Goal: Task Accomplishment & Management: Manage account settings

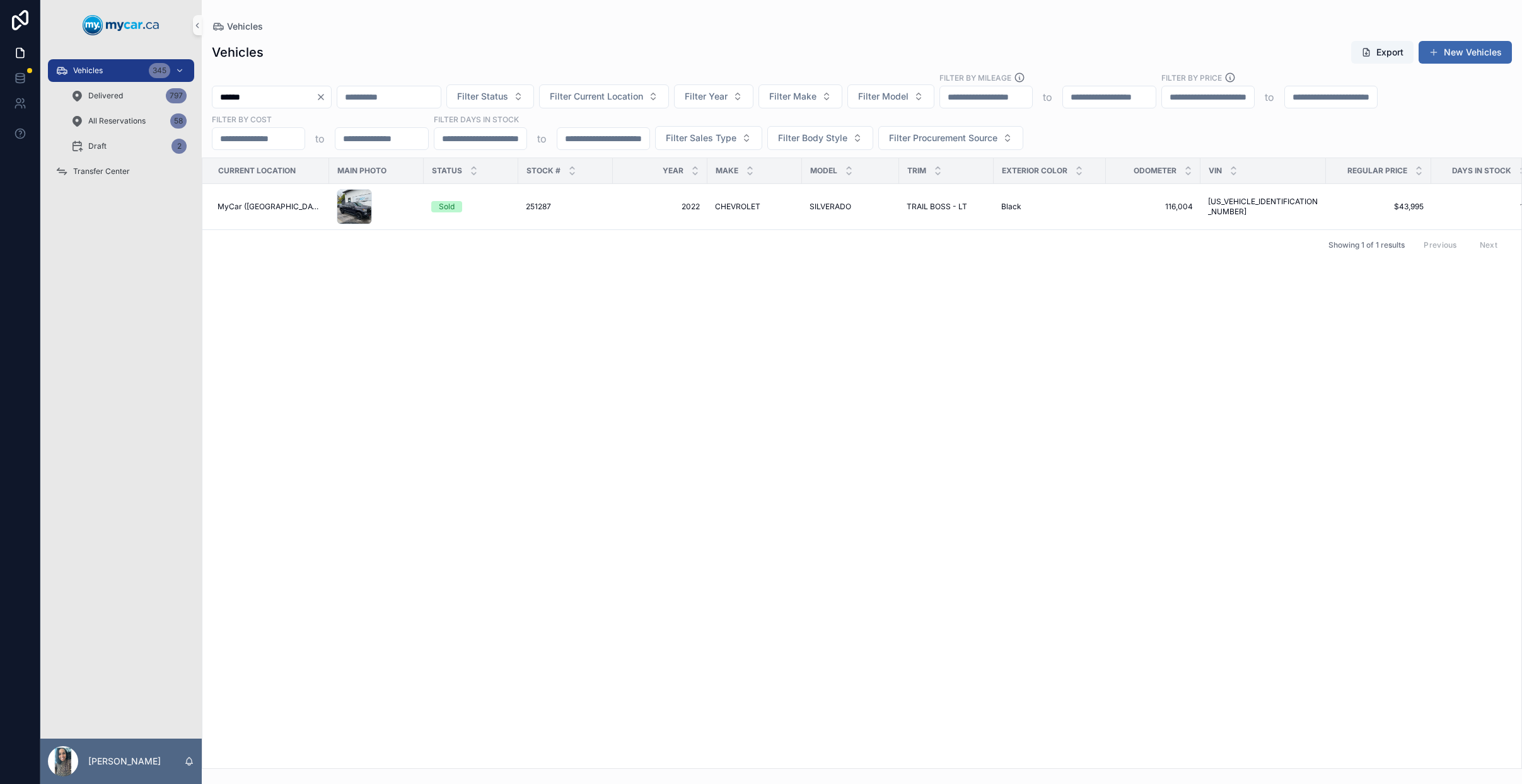
click at [331, 90] on div "******" at bounding box center [272, 97] width 120 height 23
click at [326, 99] on icon "Clear" at bounding box center [321, 97] width 10 height 10
click at [366, 93] on input "scrollable content" at bounding box center [374, 97] width 103 height 18
type input "**********"
click at [436, 100] on icon "Clear" at bounding box center [431, 97] width 10 height 10
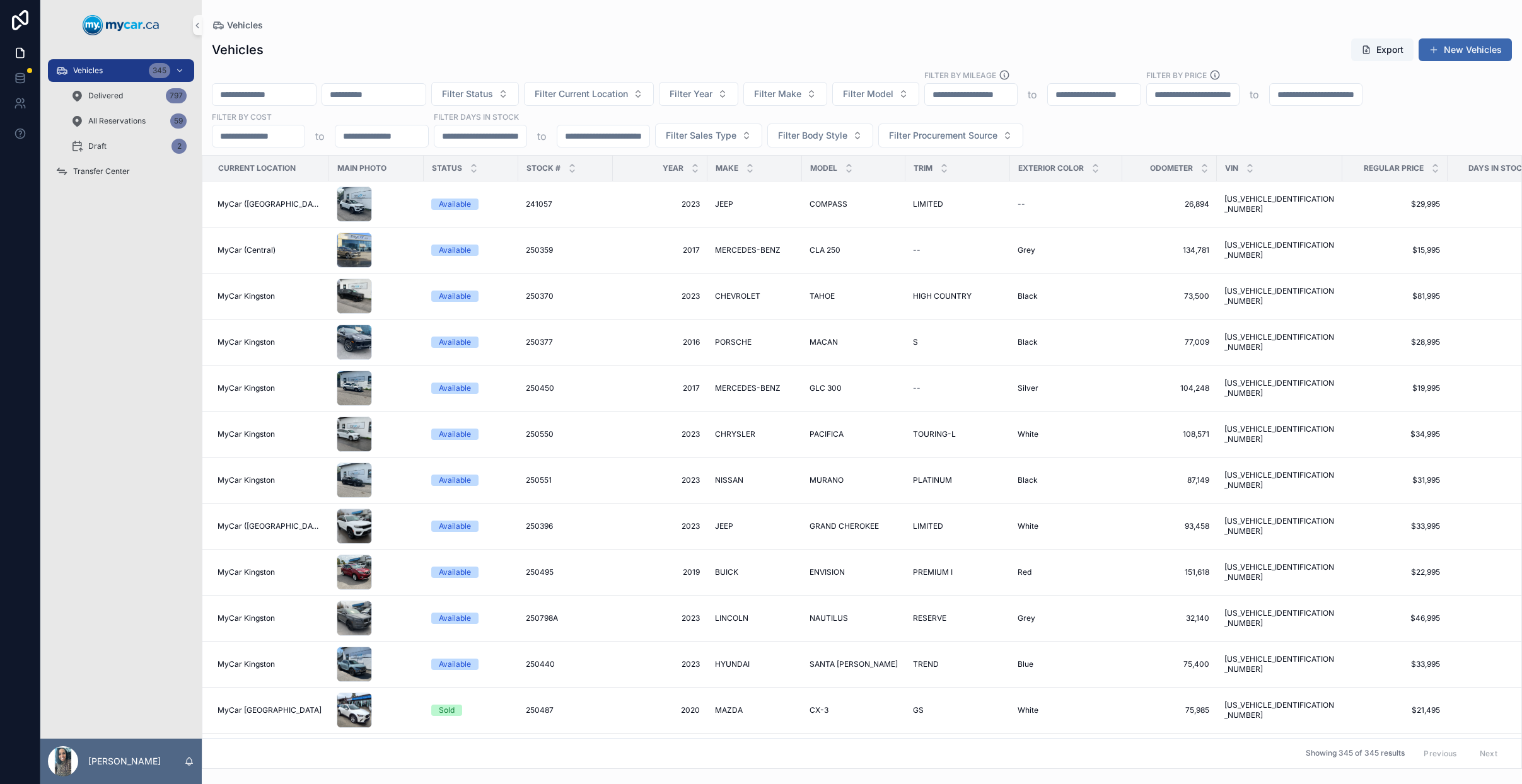
click at [275, 90] on input "scrollable content" at bounding box center [264, 94] width 103 height 18
paste input "******"
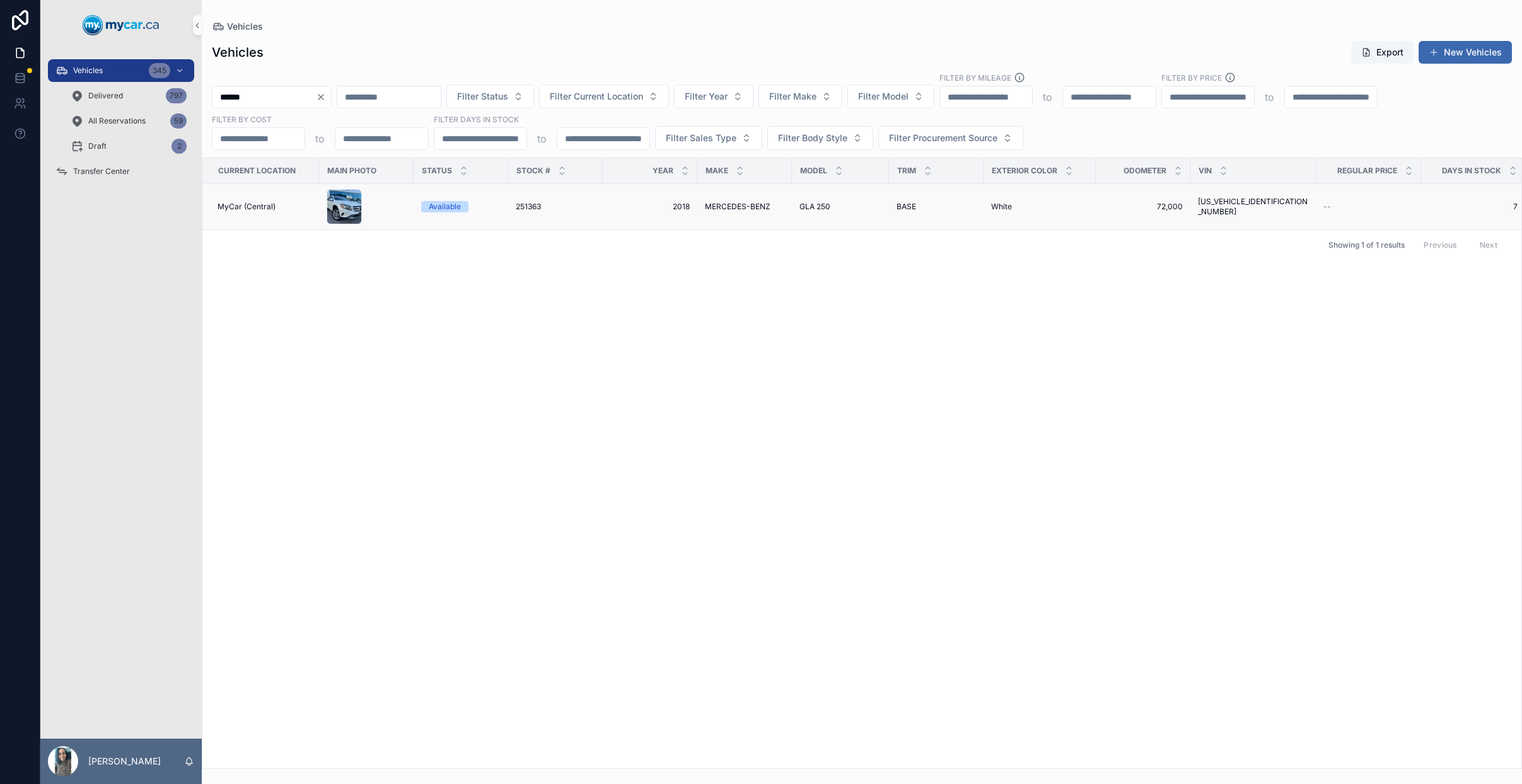
type input "******"
click at [611, 210] on span "2018" at bounding box center [650, 207] width 79 height 10
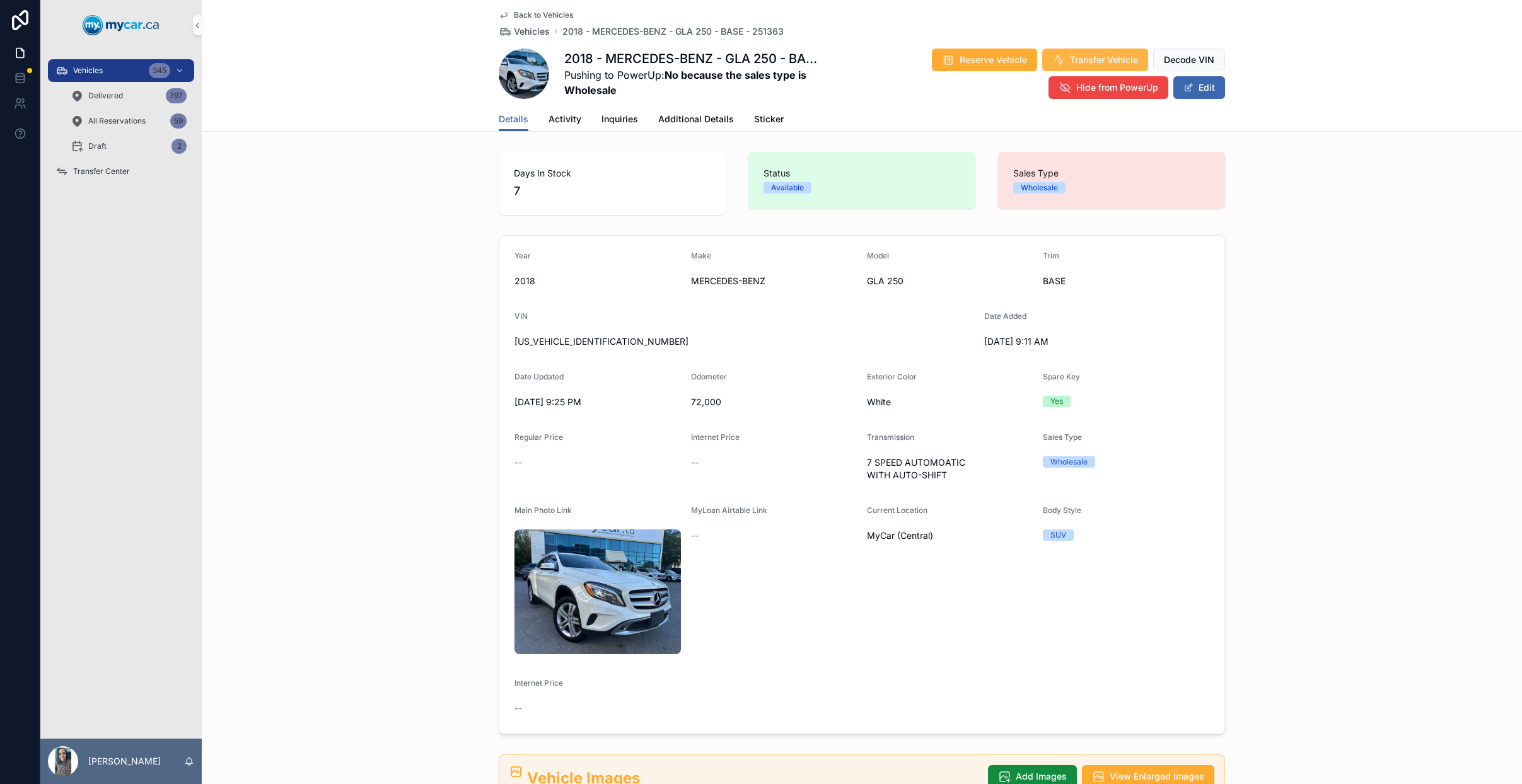
click at [1079, 57] on span "Transfer Vehicle" at bounding box center [1104, 59] width 68 height 12
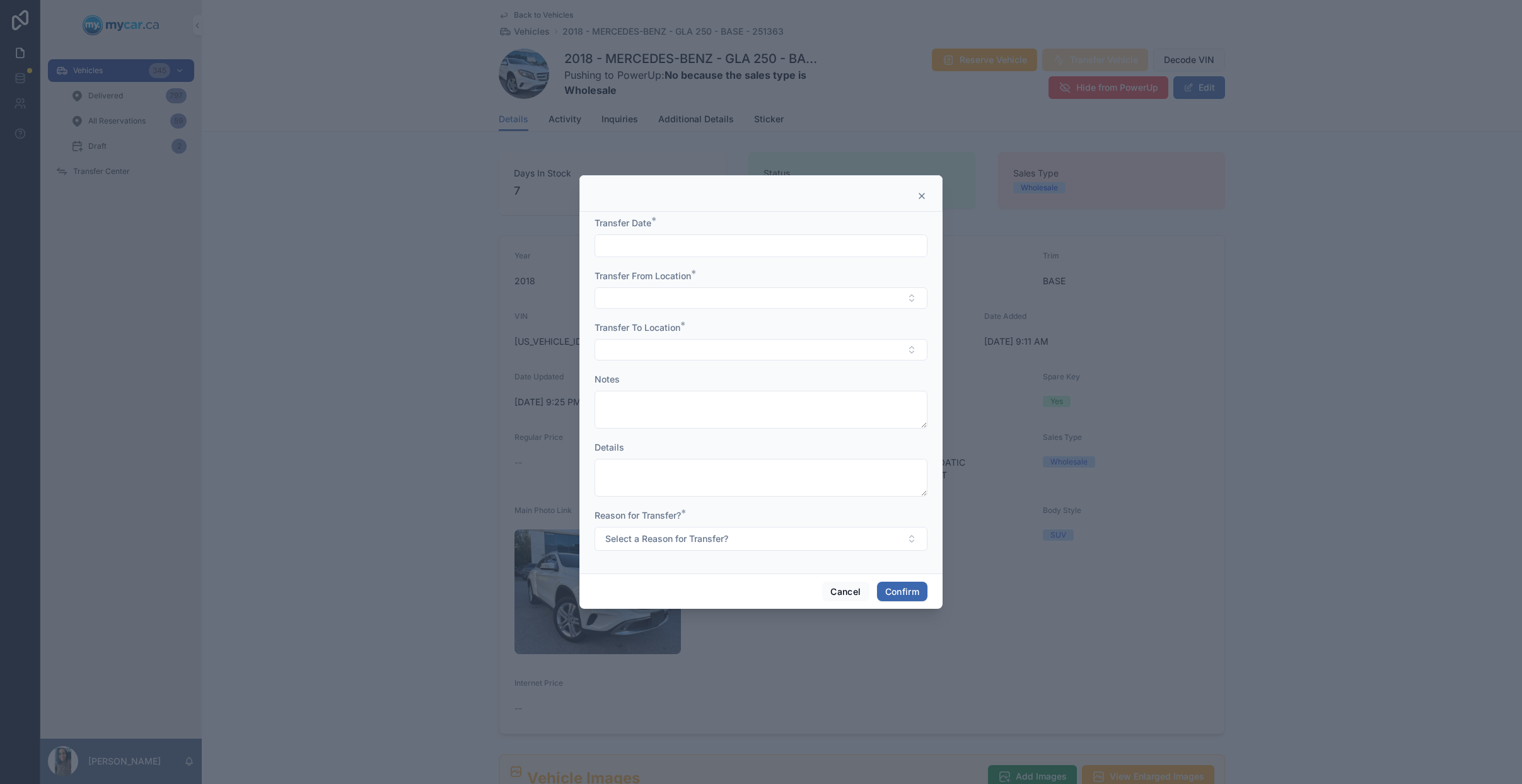
click at [717, 244] on input "text" at bounding box center [761, 246] width 331 height 18
click at [737, 459] on button "30" at bounding box center [738, 461] width 23 height 23
type input "*********"
click at [625, 298] on button "Select Button" at bounding box center [761, 298] width 333 height 21
click at [683, 408] on div "MyCar (Central)" at bounding box center [761, 408] width 327 height 20
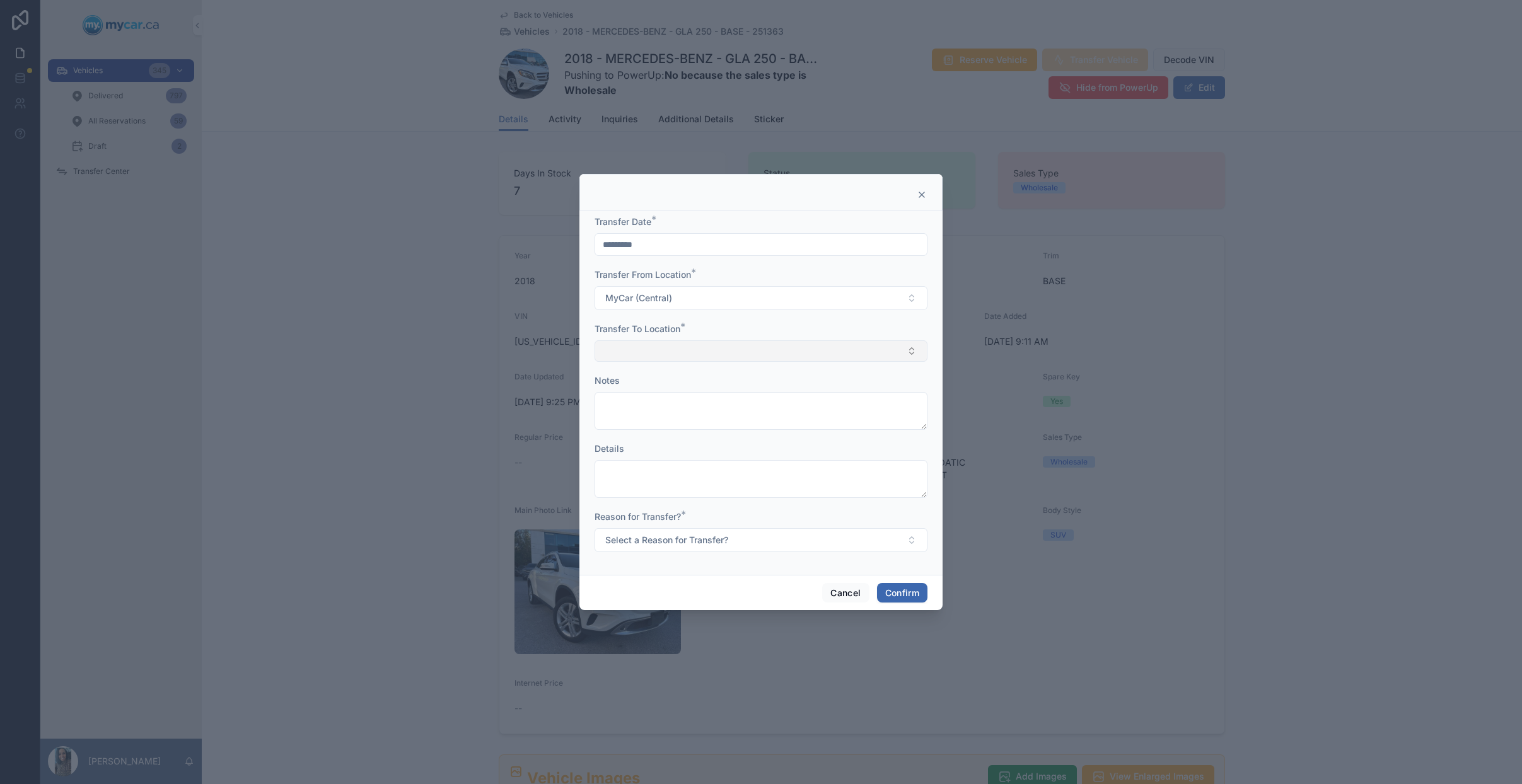
click at [695, 347] on button "Select Button" at bounding box center [761, 351] width 333 height 21
click at [676, 481] on span "MyCar ([GEOGRAPHIC_DATA])" at bounding box center [666, 481] width 127 height 12
click at [679, 537] on span "Select a Reason for Transfer?" at bounding box center [666, 541] width 123 height 12
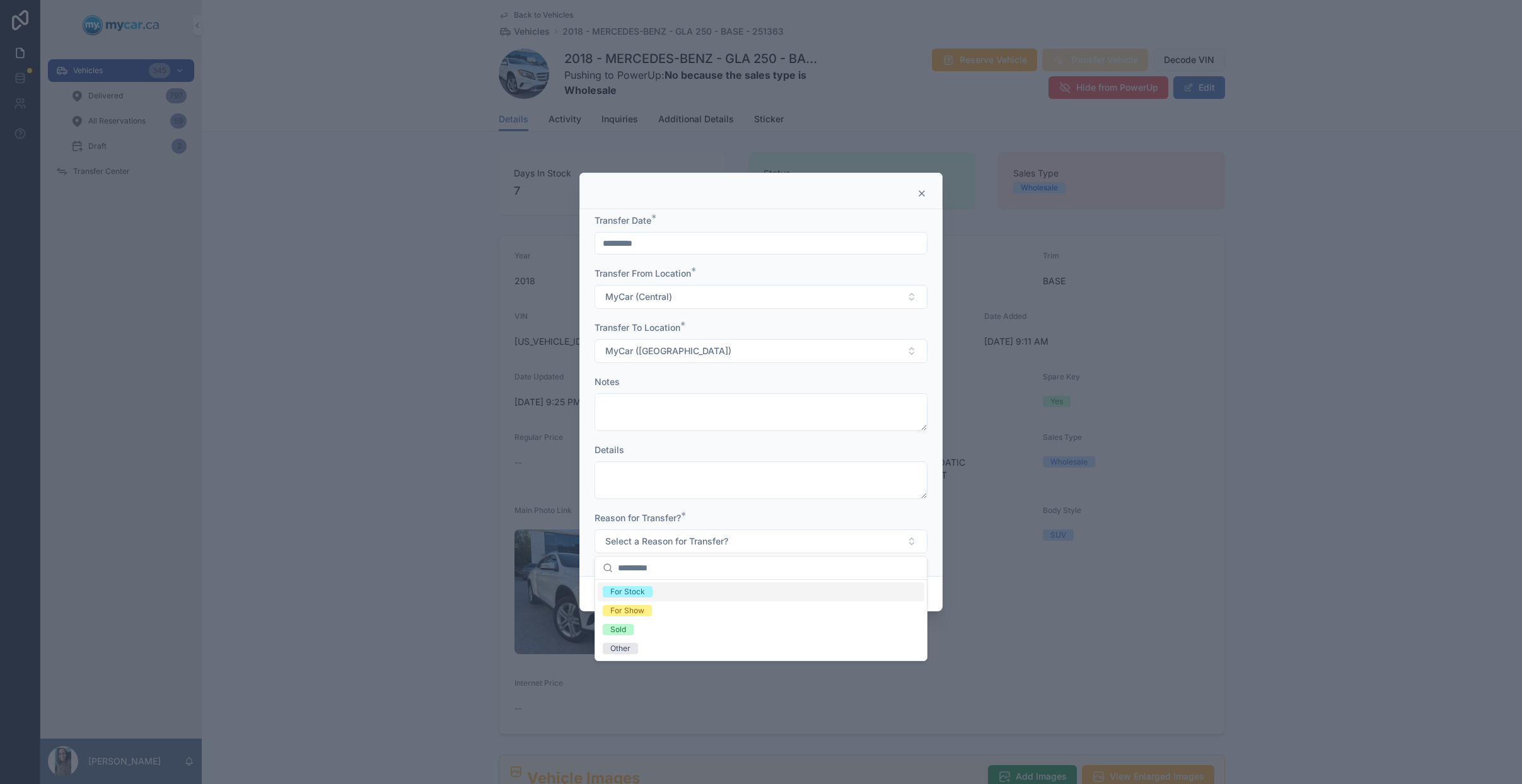
click at [715, 588] on div "For Stock" at bounding box center [761, 592] width 327 height 19
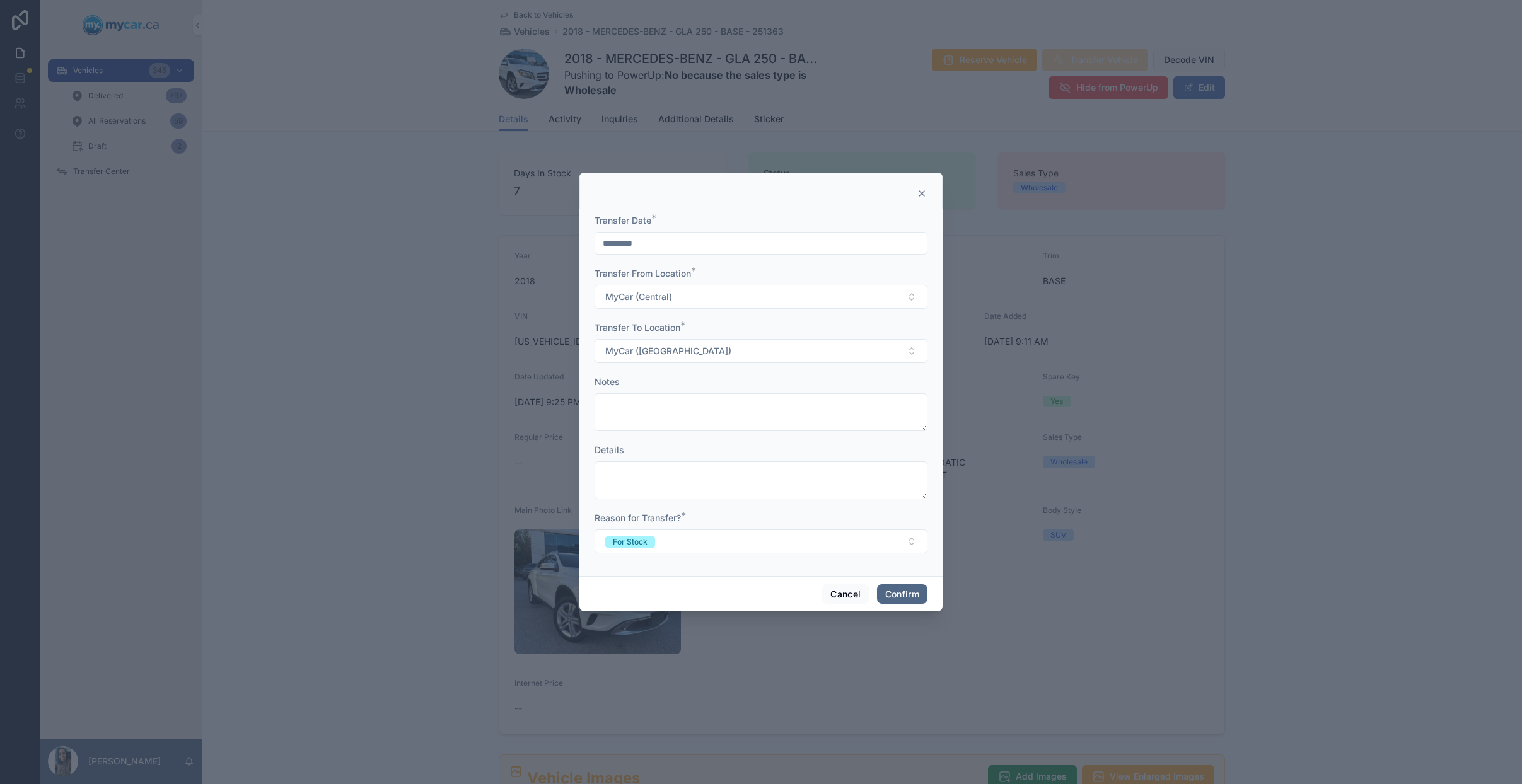
click at [905, 594] on button "Confirm" at bounding box center [902, 594] width 51 height 20
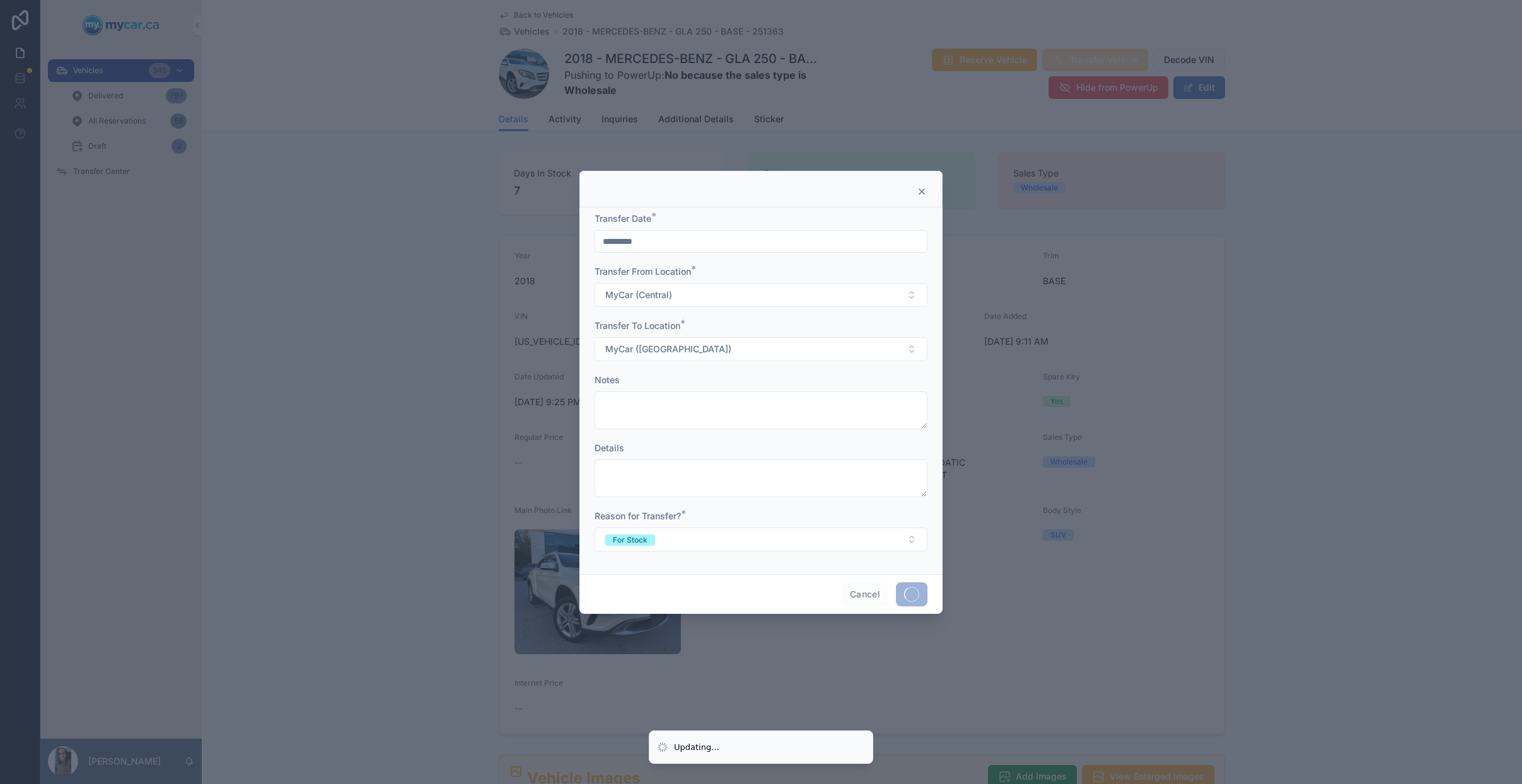
click at [101, 179] on div at bounding box center [761, 392] width 1522 height 784
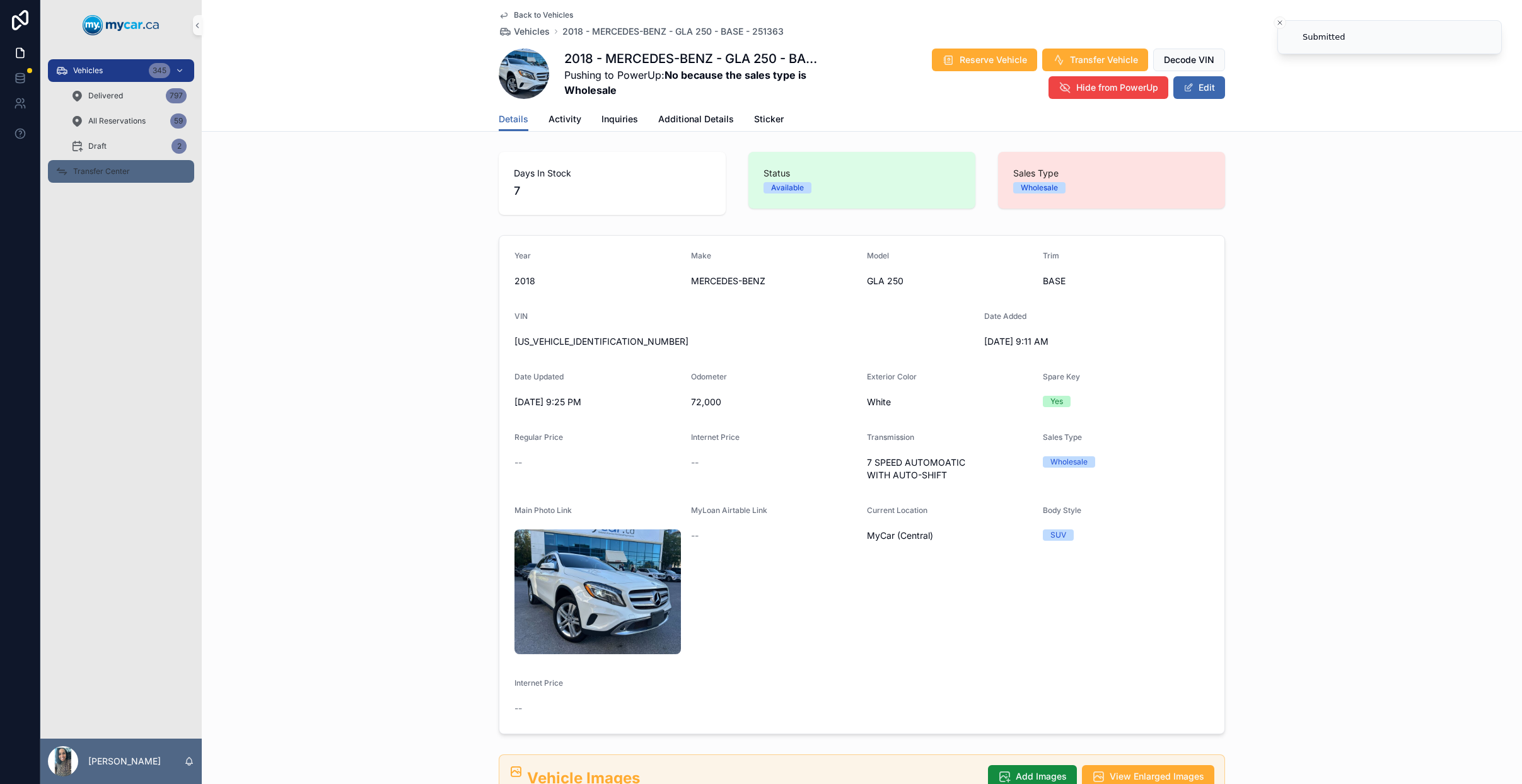
click at [120, 169] on span "Transfer Center" at bounding box center [101, 171] width 57 height 10
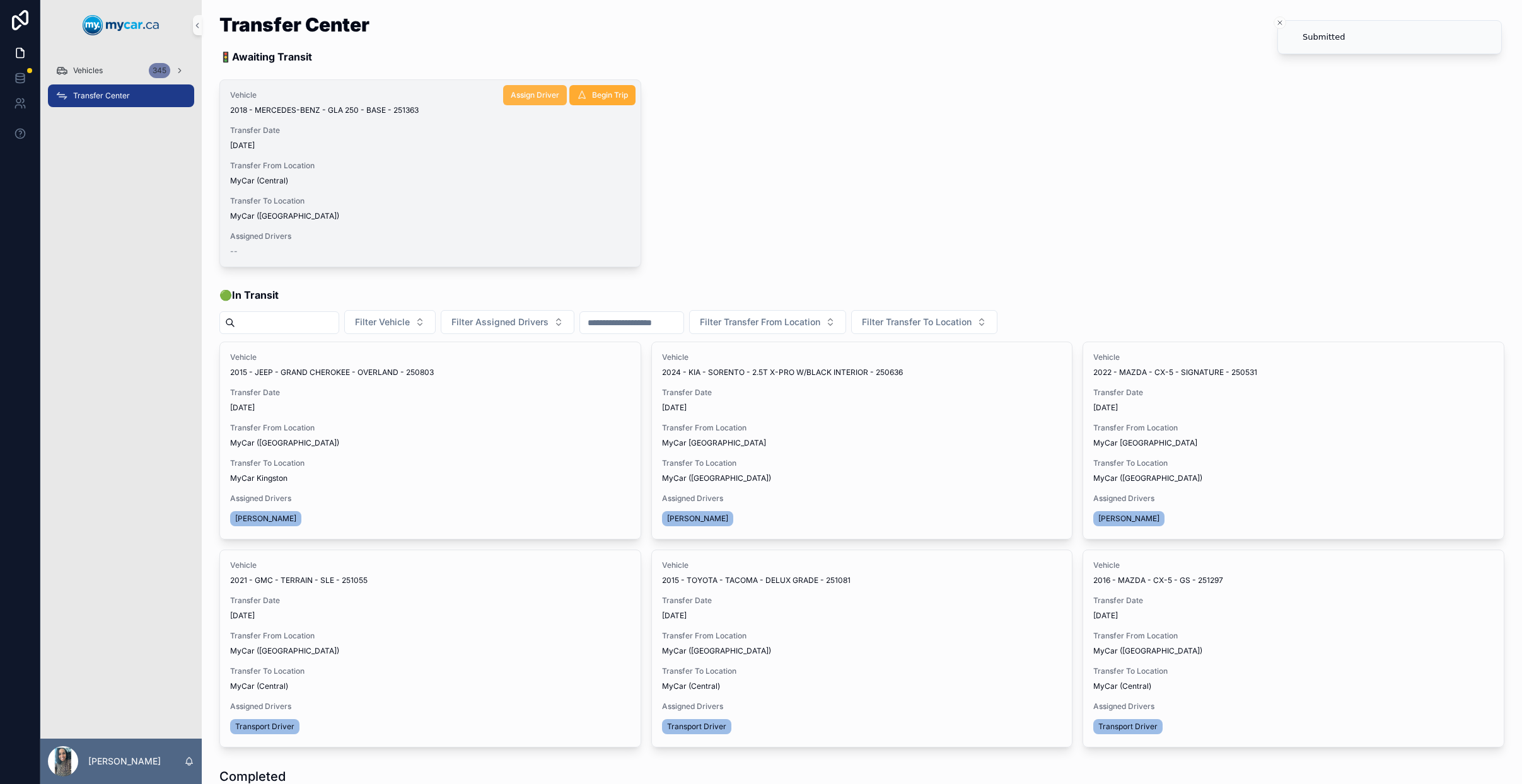
click at [554, 97] on span "Assign Driver" at bounding box center [535, 95] width 49 height 10
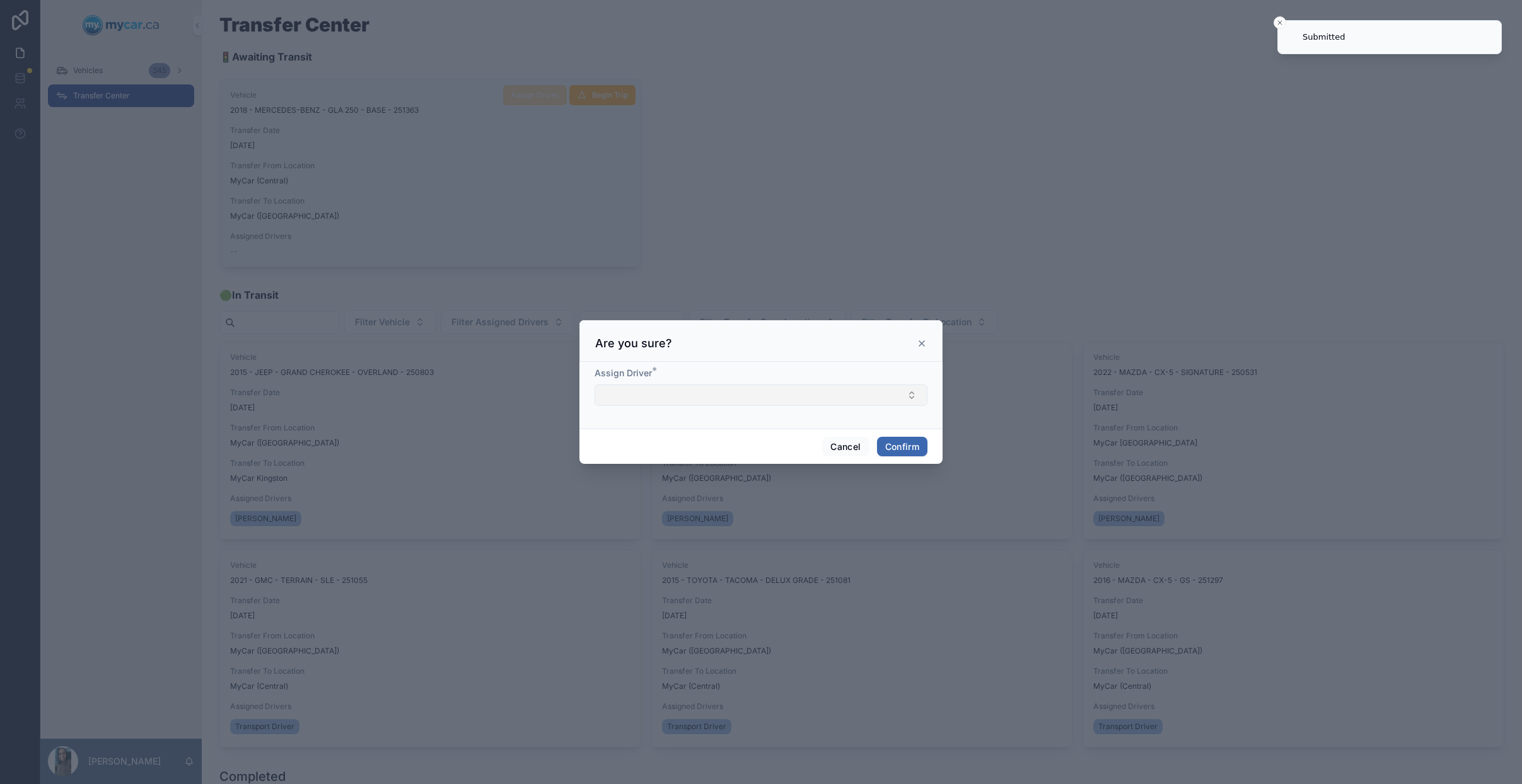
click at [701, 399] on button "Select Button" at bounding box center [761, 395] width 333 height 21
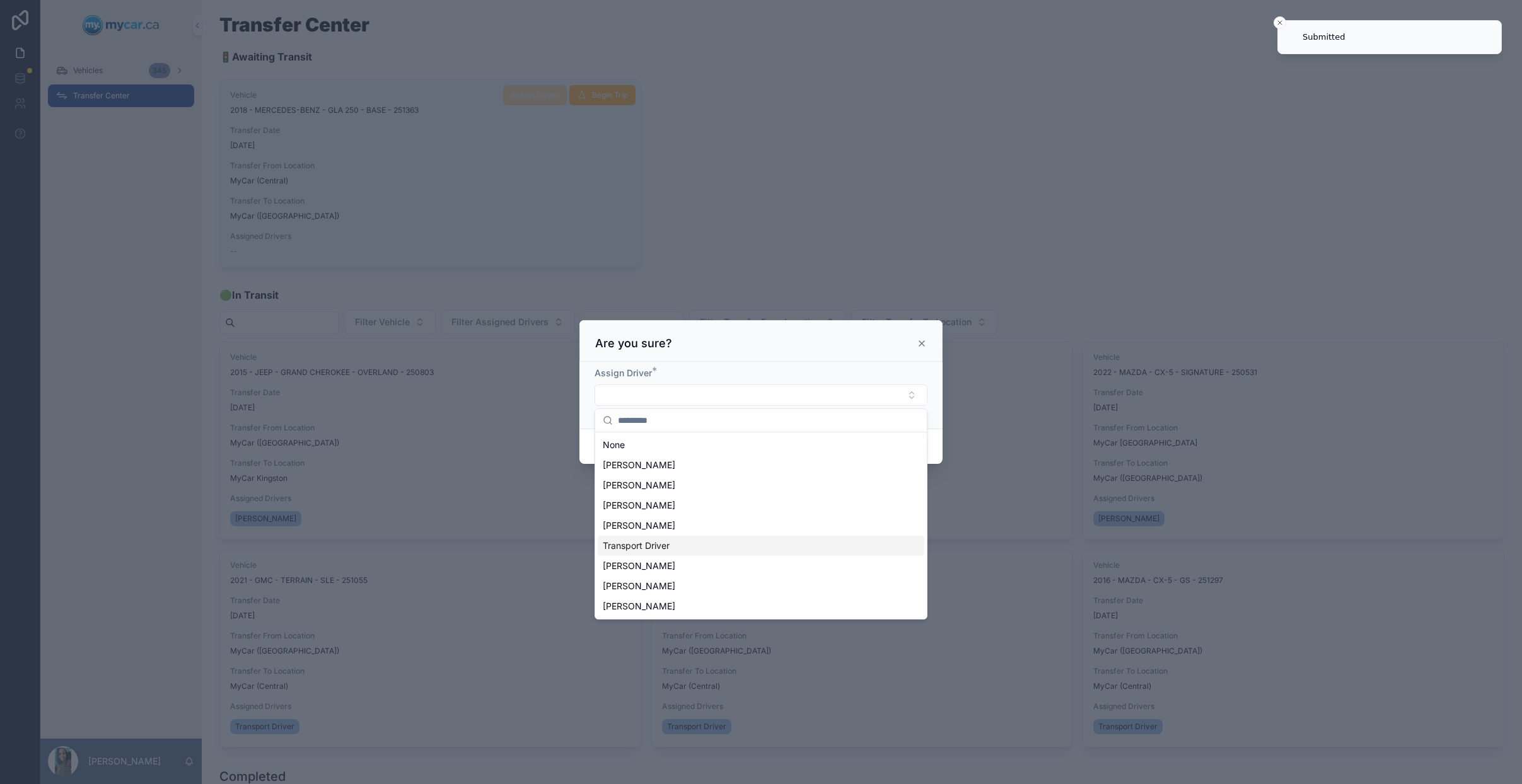
drag, startPoint x: 677, startPoint y: 545, endPoint x: 813, endPoint y: 457, distance: 162.0
click at [677, 545] on div "Transport Driver" at bounding box center [761, 546] width 327 height 20
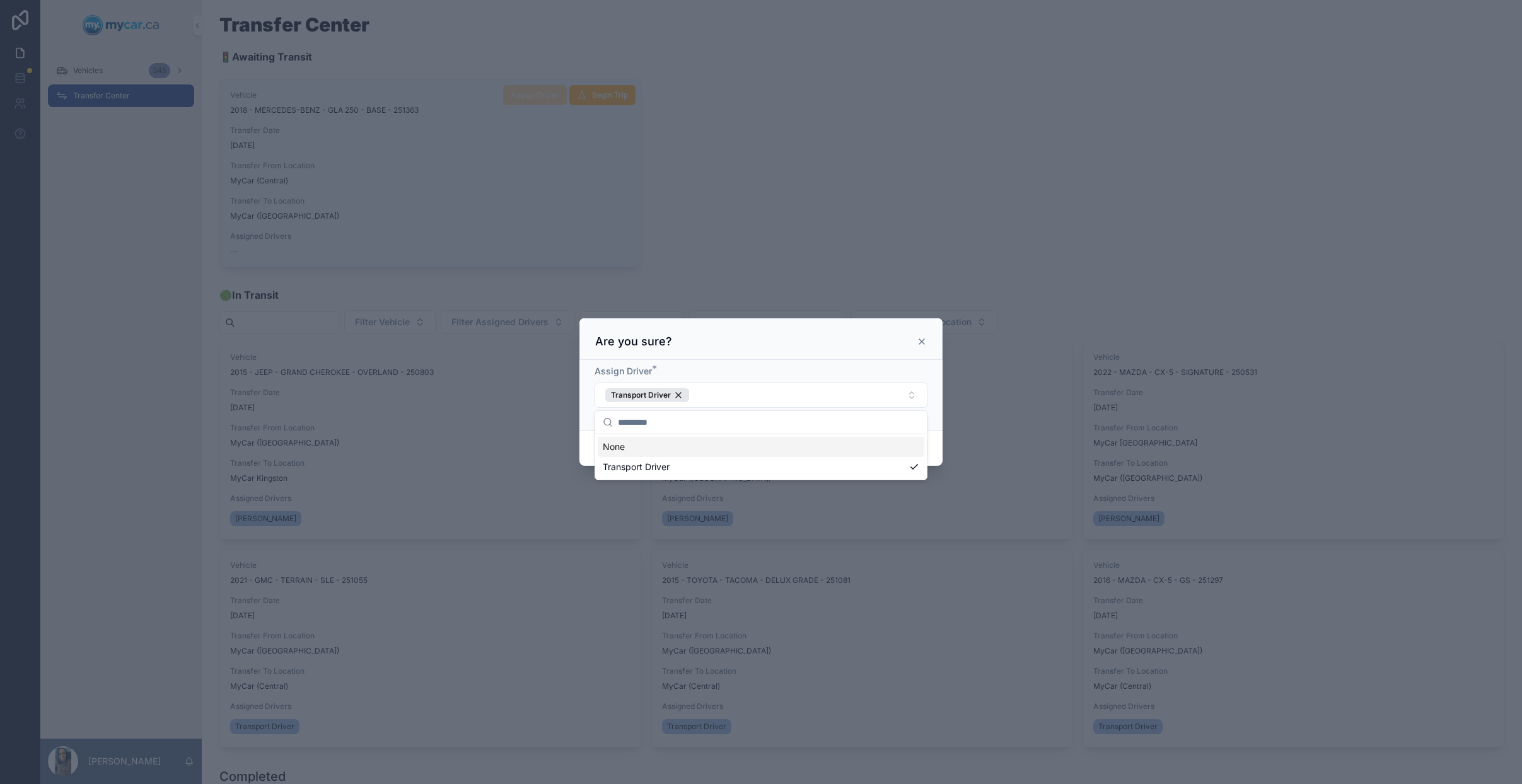
click at [818, 354] on div "Are you sure?" at bounding box center [761, 339] width 363 height 42
click at [911, 446] on button "Confirm" at bounding box center [902, 448] width 51 height 20
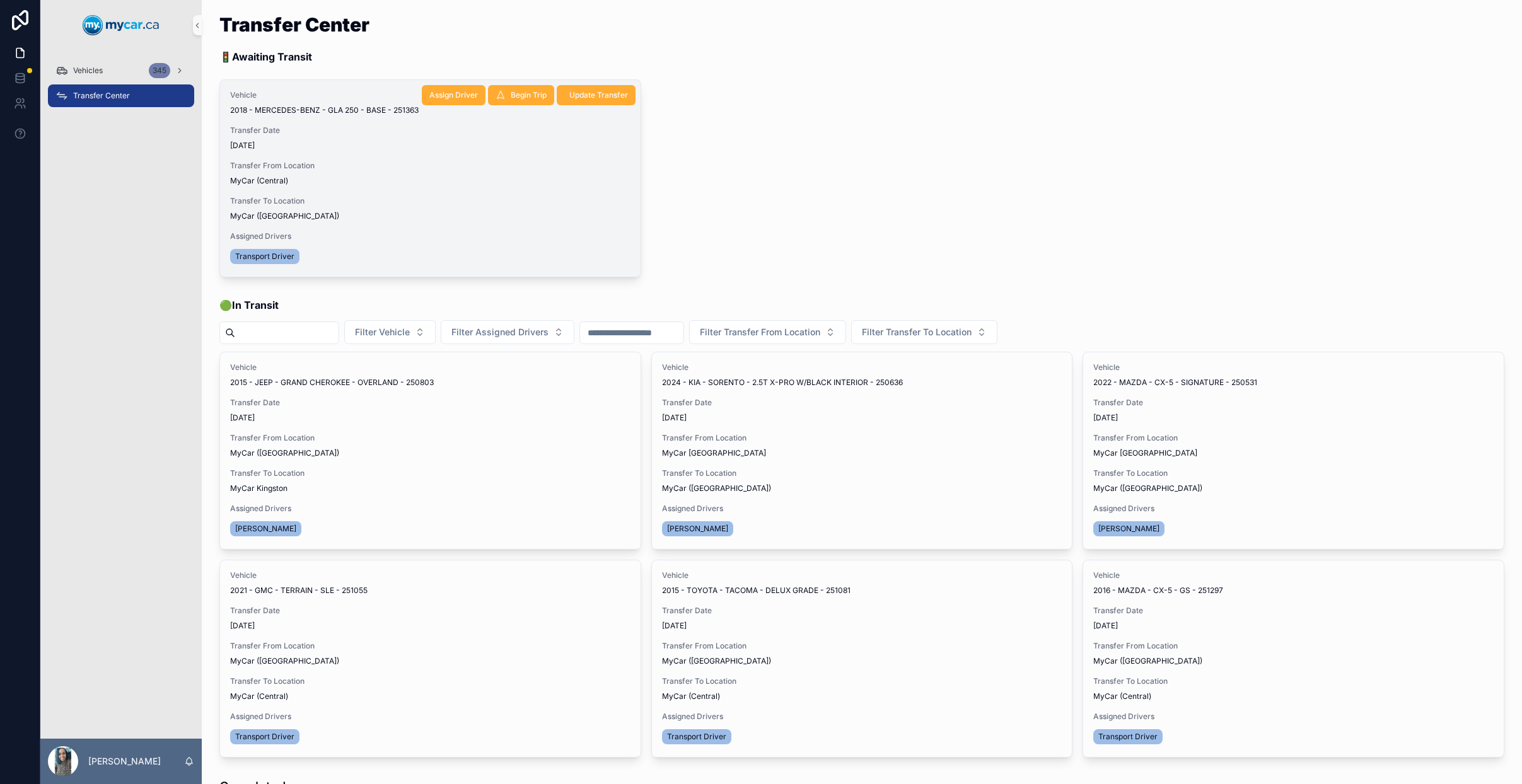
click at [379, 141] on span "[DATE]" at bounding box center [430, 145] width 400 height 10
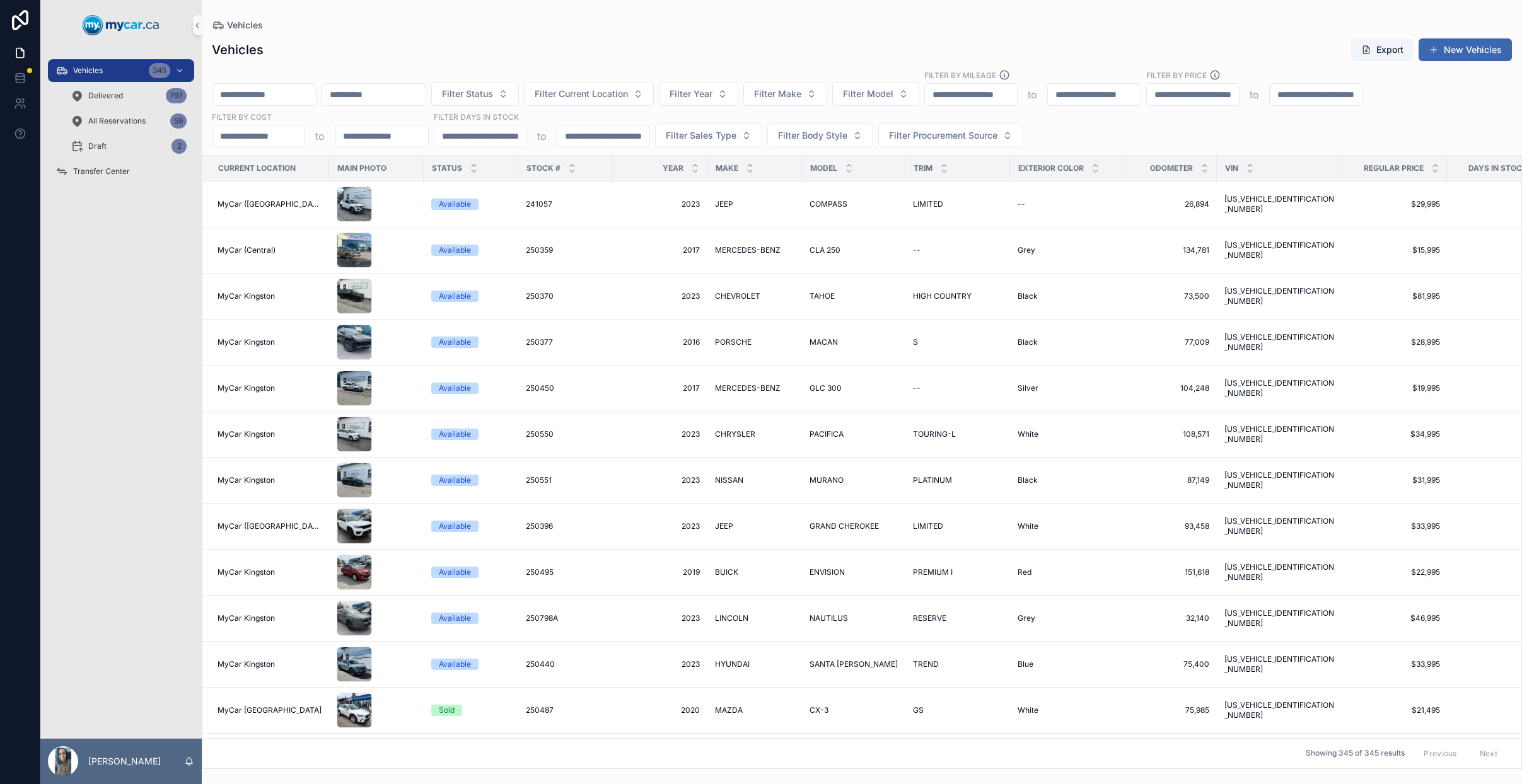
click at [292, 92] on input "scrollable content" at bounding box center [264, 94] width 103 height 18
type input "******"
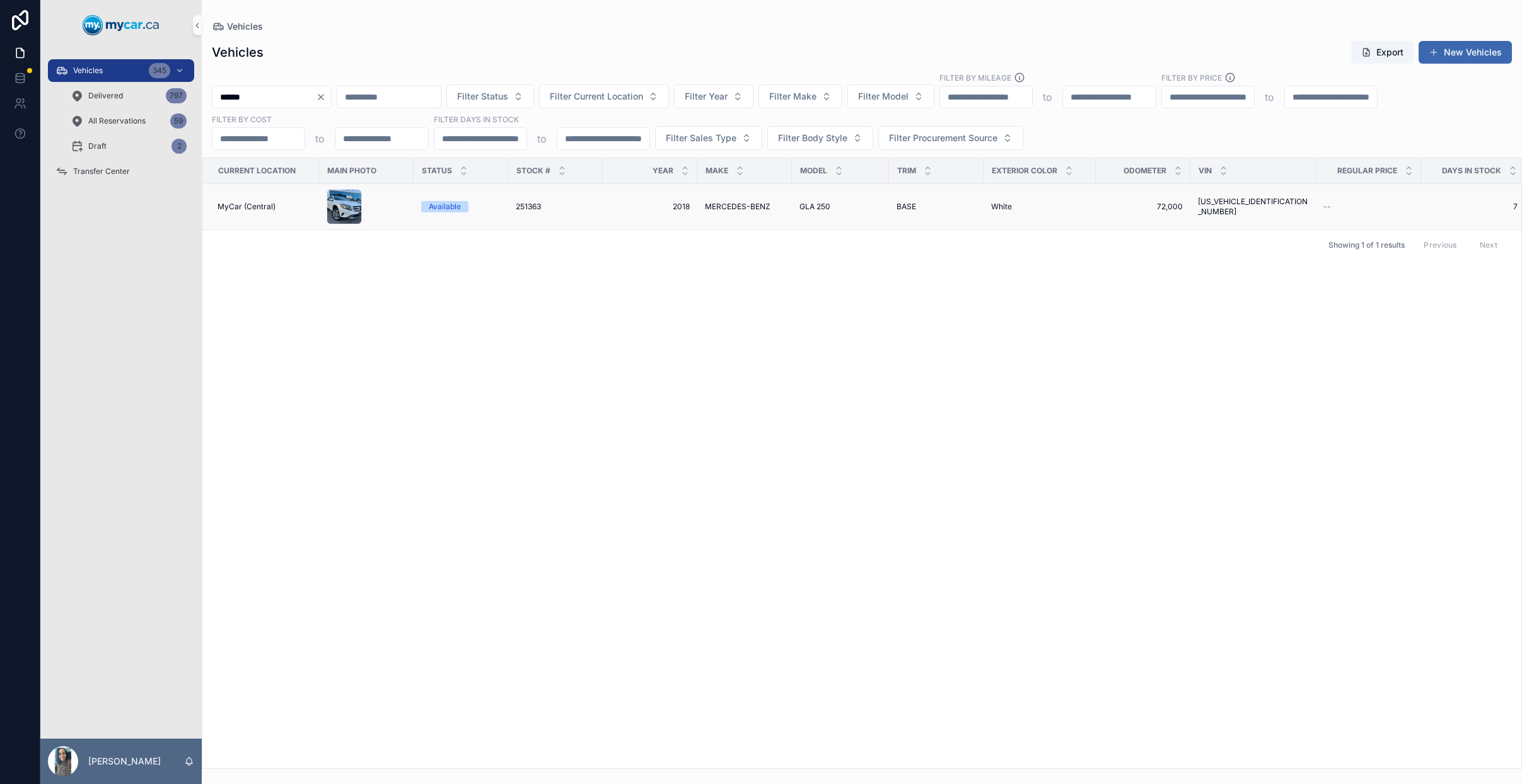
click at [611, 187] on td "2018 2018" at bounding box center [650, 207] width 95 height 46
click at [636, 207] on span "2018" at bounding box center [650, 207] width 79 height 10
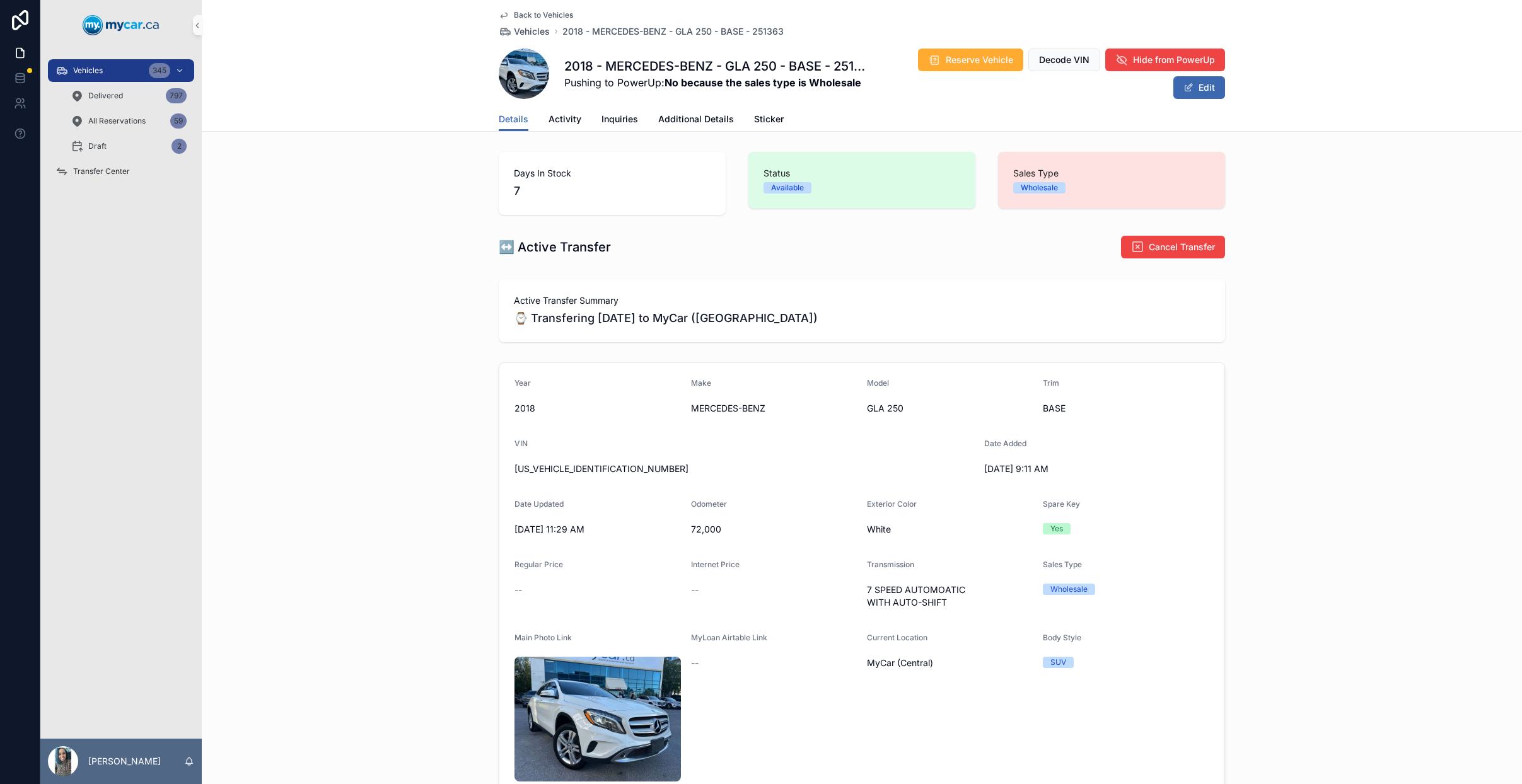
click at [593, 467] on span "[US_VEHICLE_IDENTIFICATION_NUMBER]" at bounding box center [744, 468] width 459 height 12
copy span "[US_VEHICLE_IDENTIFICATION_NUMBER]"
click at [94, 170] on span "Transfer Center" at bounding box center [101, 171] width 57 height 10
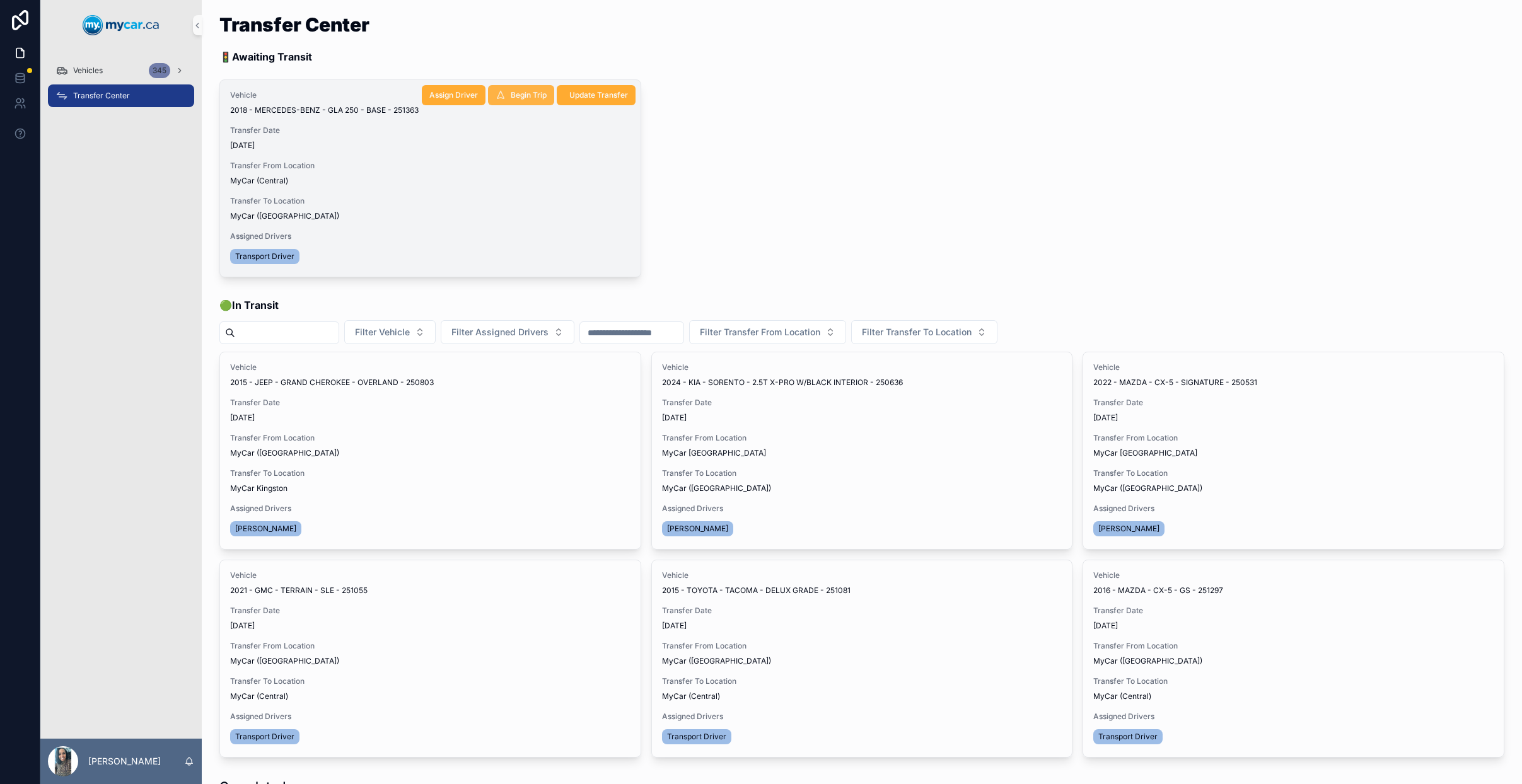
click at [533, 96] on span "Begin Trip" at bounding box center [528, 95] width 36 height 10
